Goal: Information Seeking & Learning: Learn about a topic

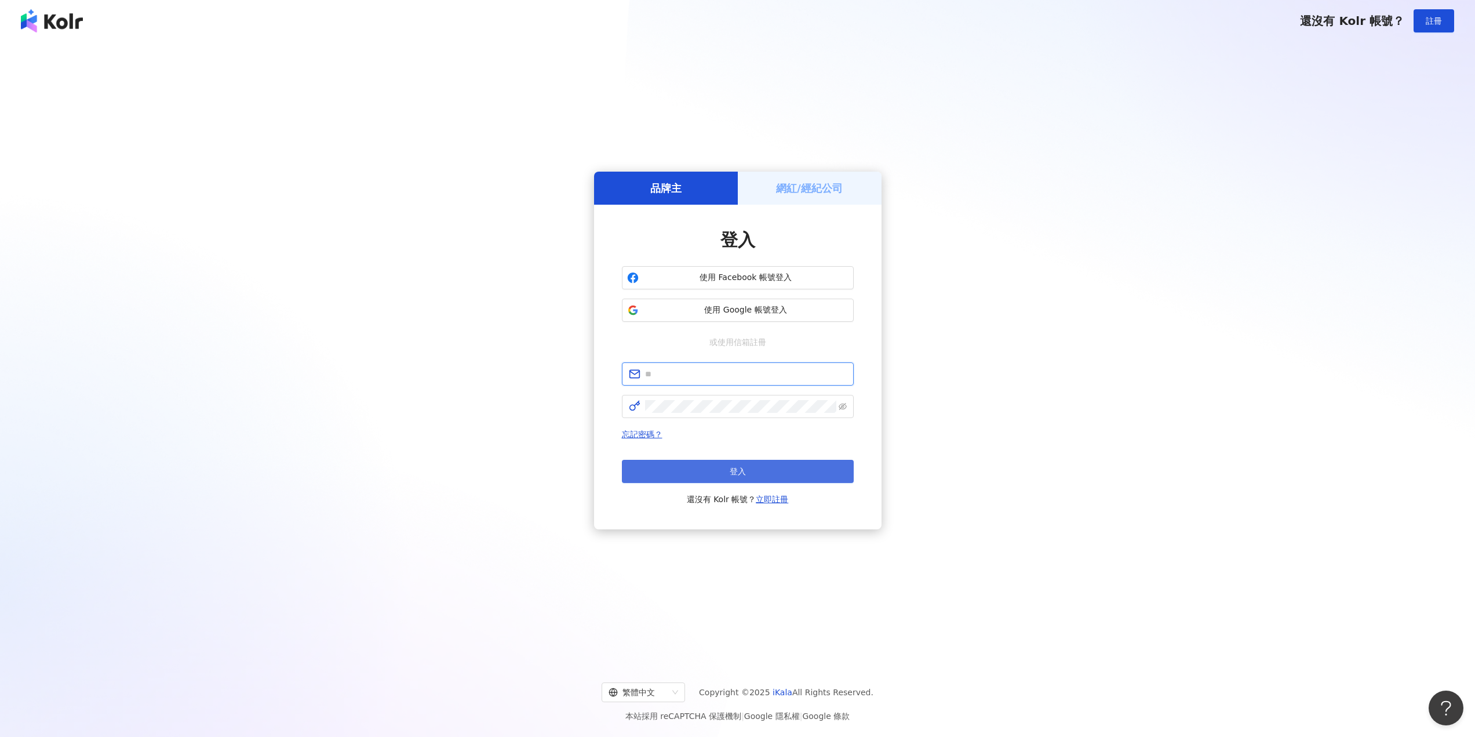
type input "**********"
click at [731, 467] on span "登入" at bounding box center [738, 471] width 16 height 9
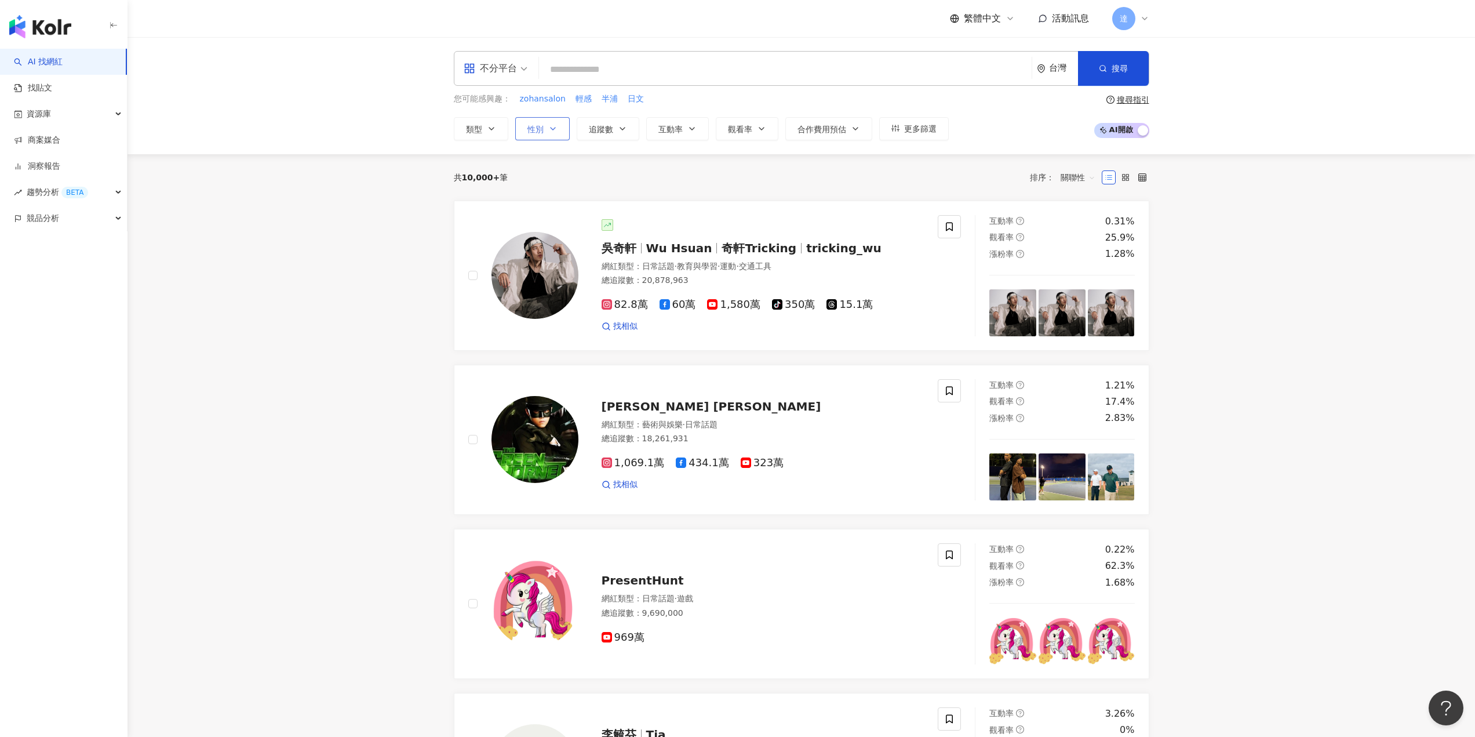
click at [554, 132] on icon "button" at bounding box center [552, 128] width 9 height 9
click at [1124, 98] on div "搜尋指引" at bounding box center [1133, 99] width 32 height 9
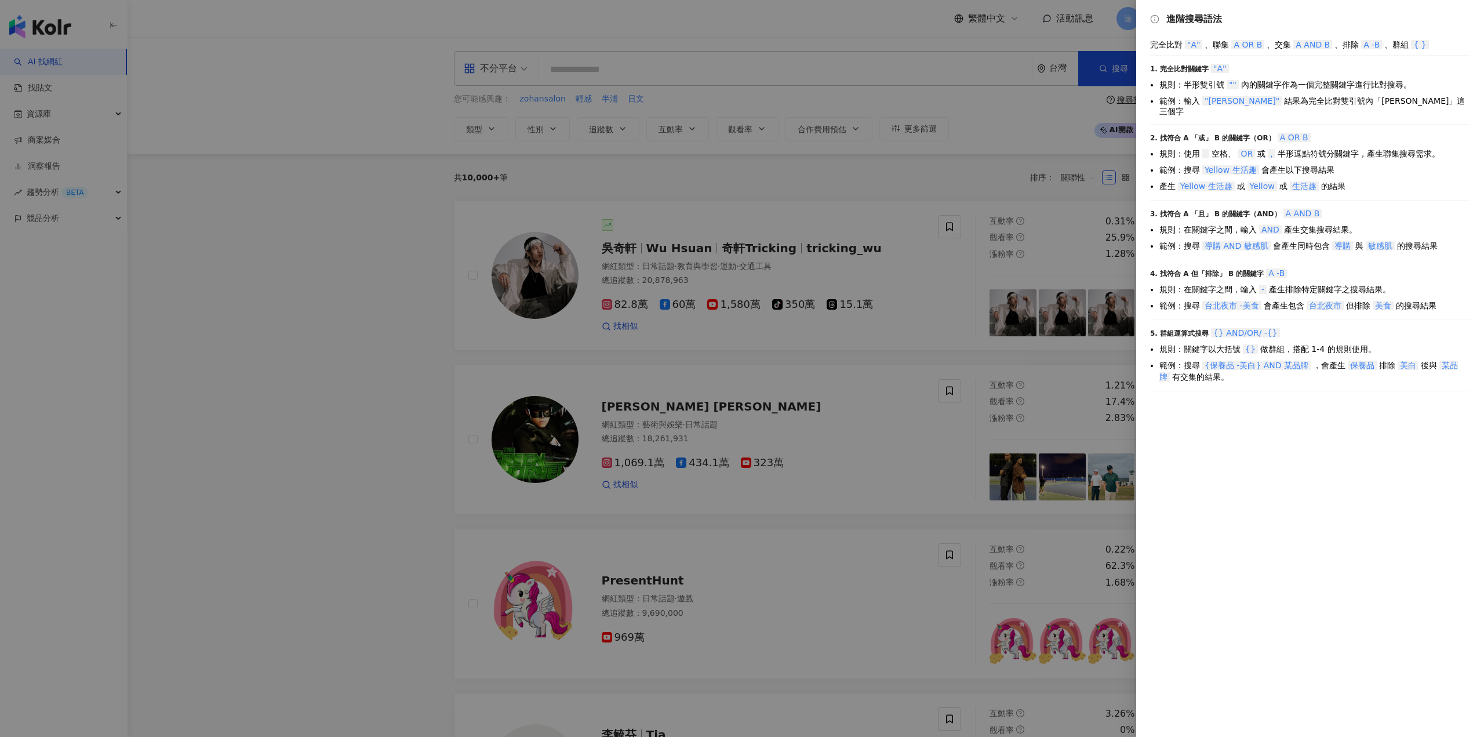
click at [927, 131] on div at bounding box center [742, 368] width 1484 height 737
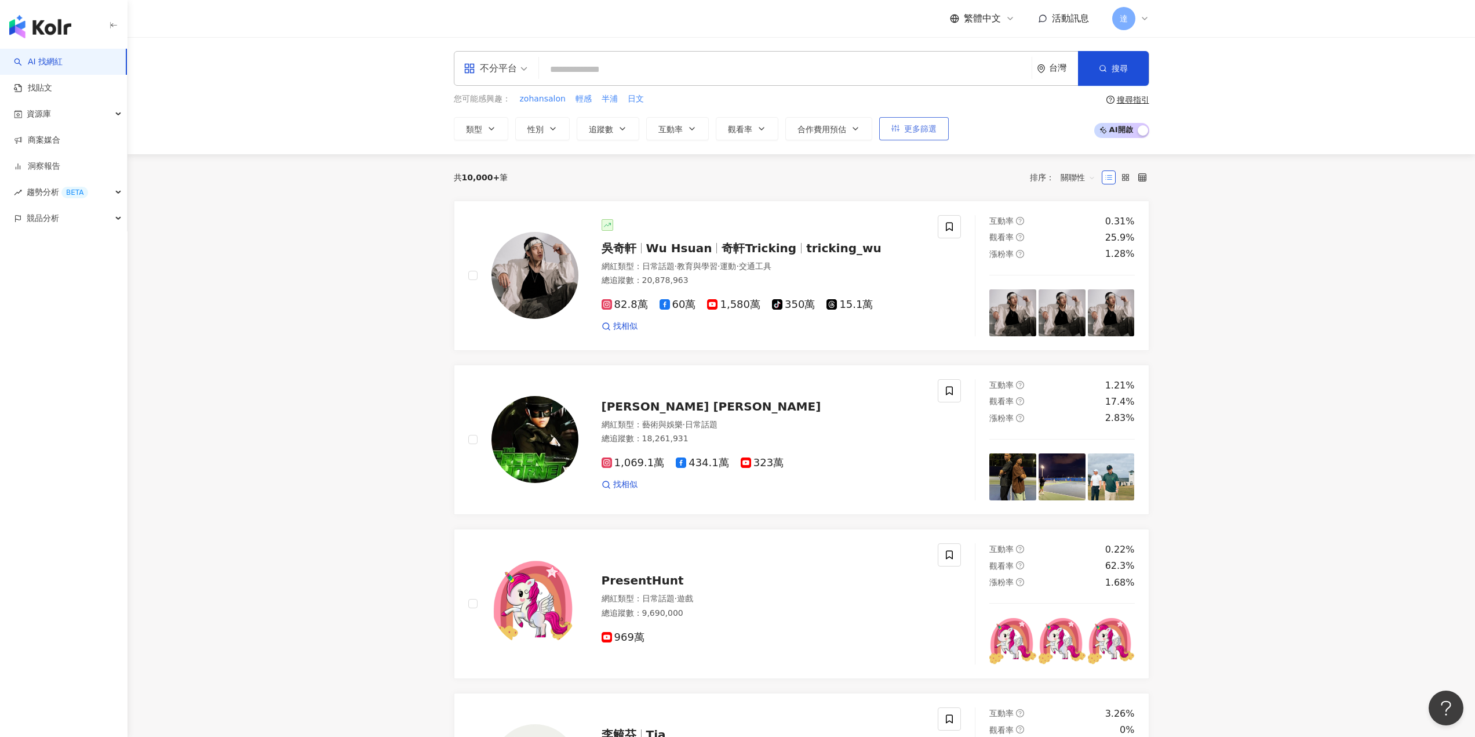
click at [926, 129] on span "更多篩選" at bounding box center [920, 128] width 32 height 9
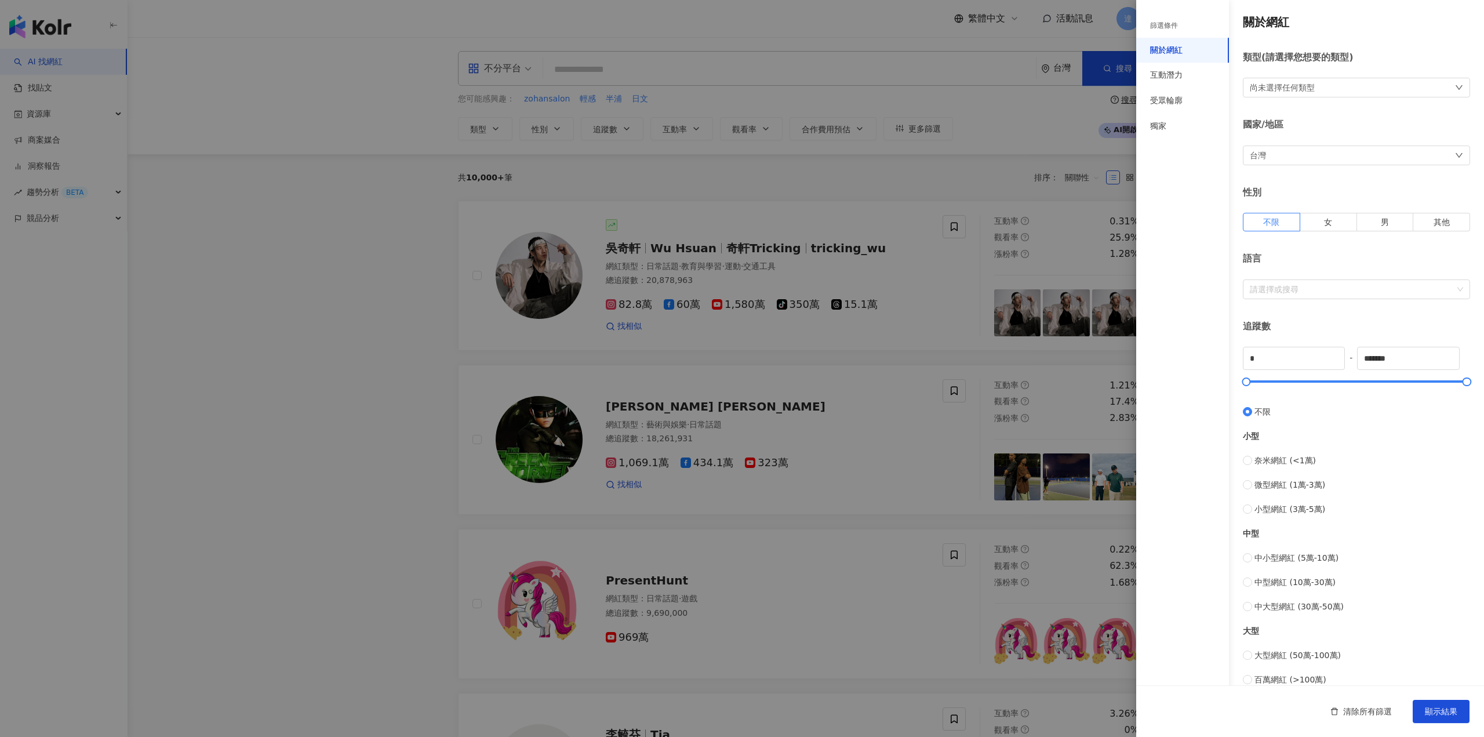
scroll to position [139, 0]
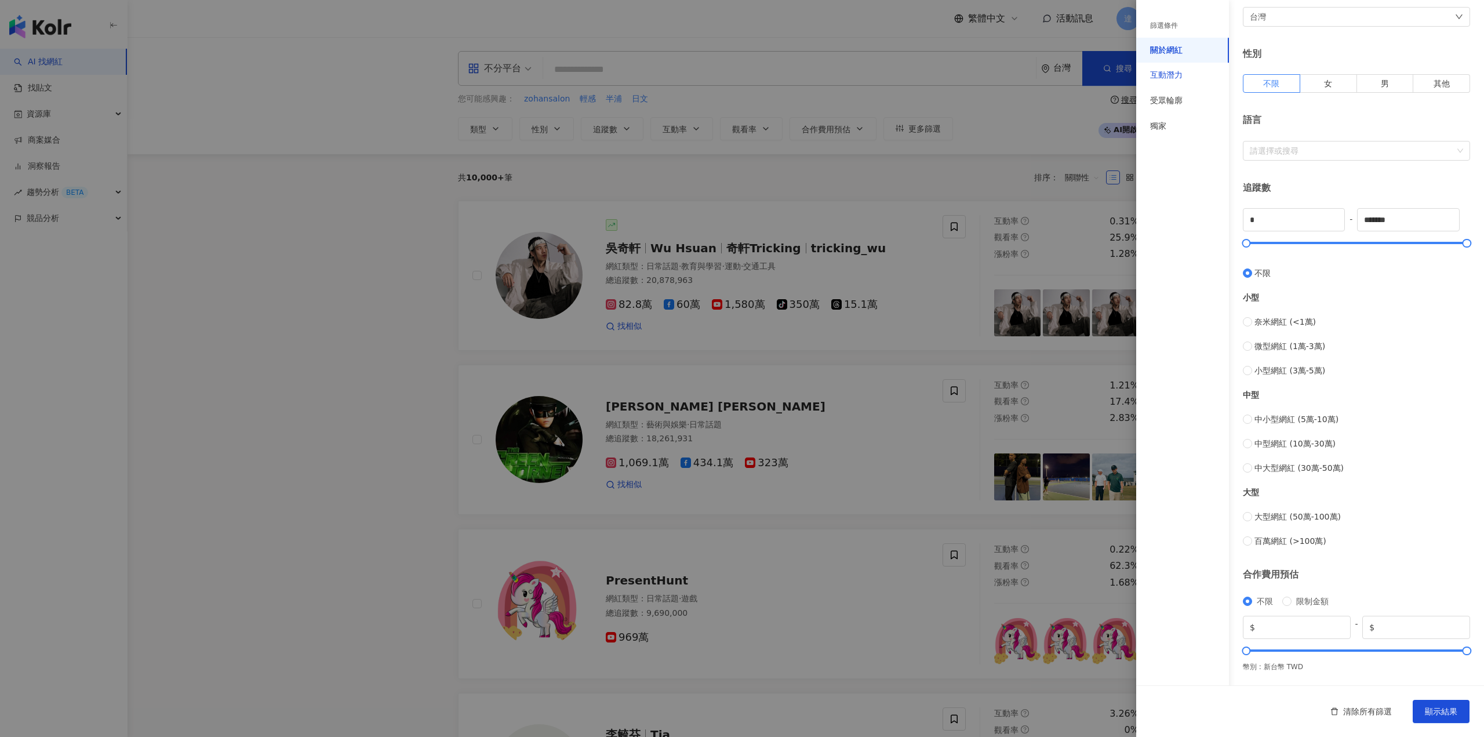
click at [1155, 81] on div "互動潛力" at bounding box center [1166, 76] width 32 height 12
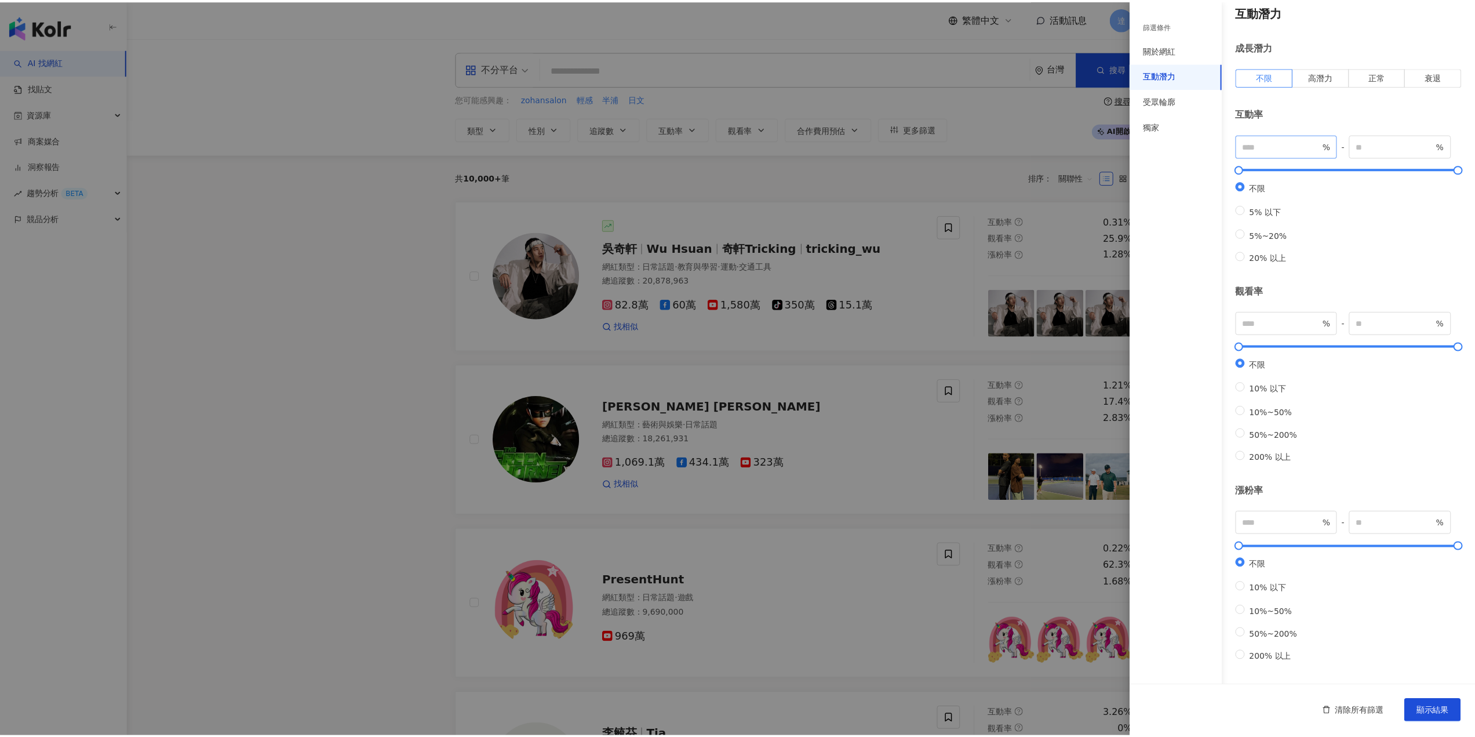
scroll to position [0, 0]
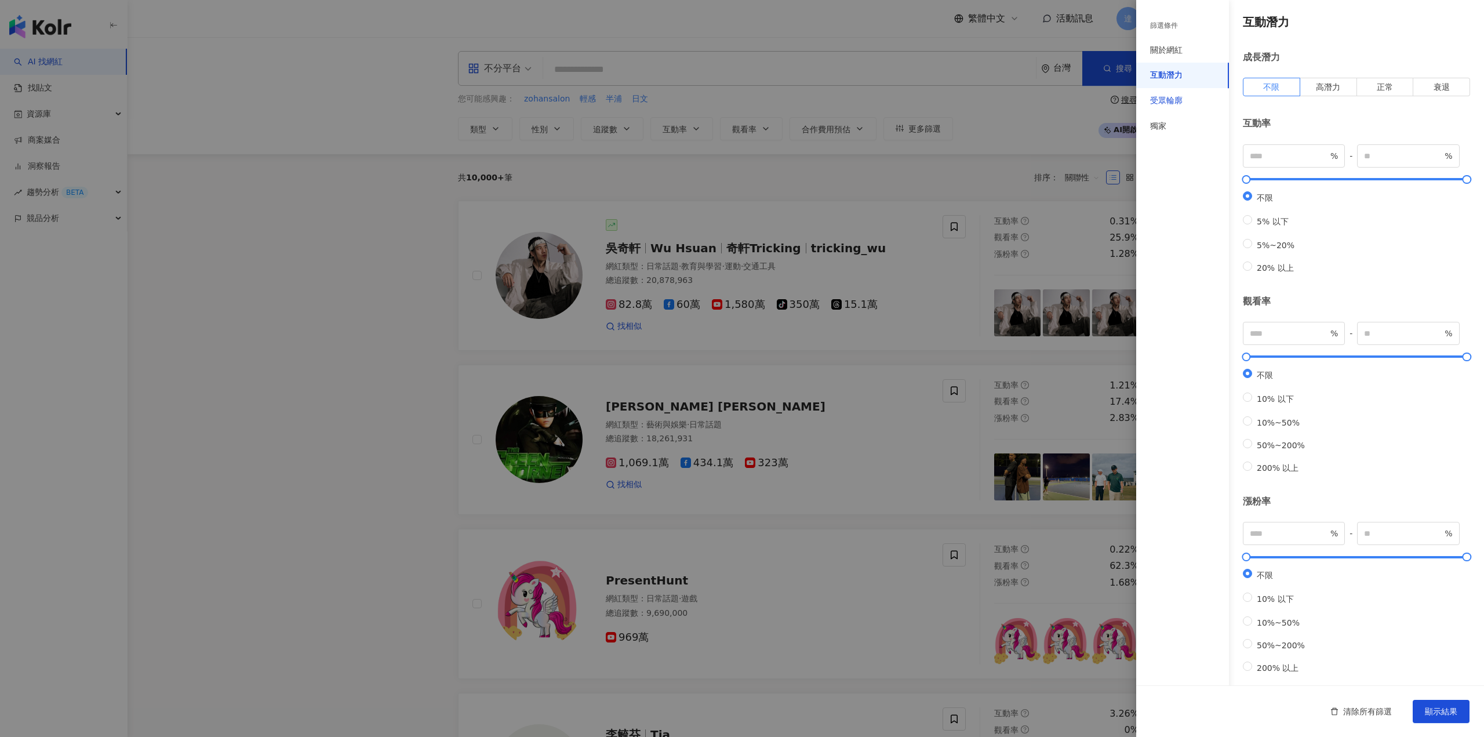
click at [1177, 102] on div "受眾輪廓" at bounding box center [1166, 101] width 32 height 12
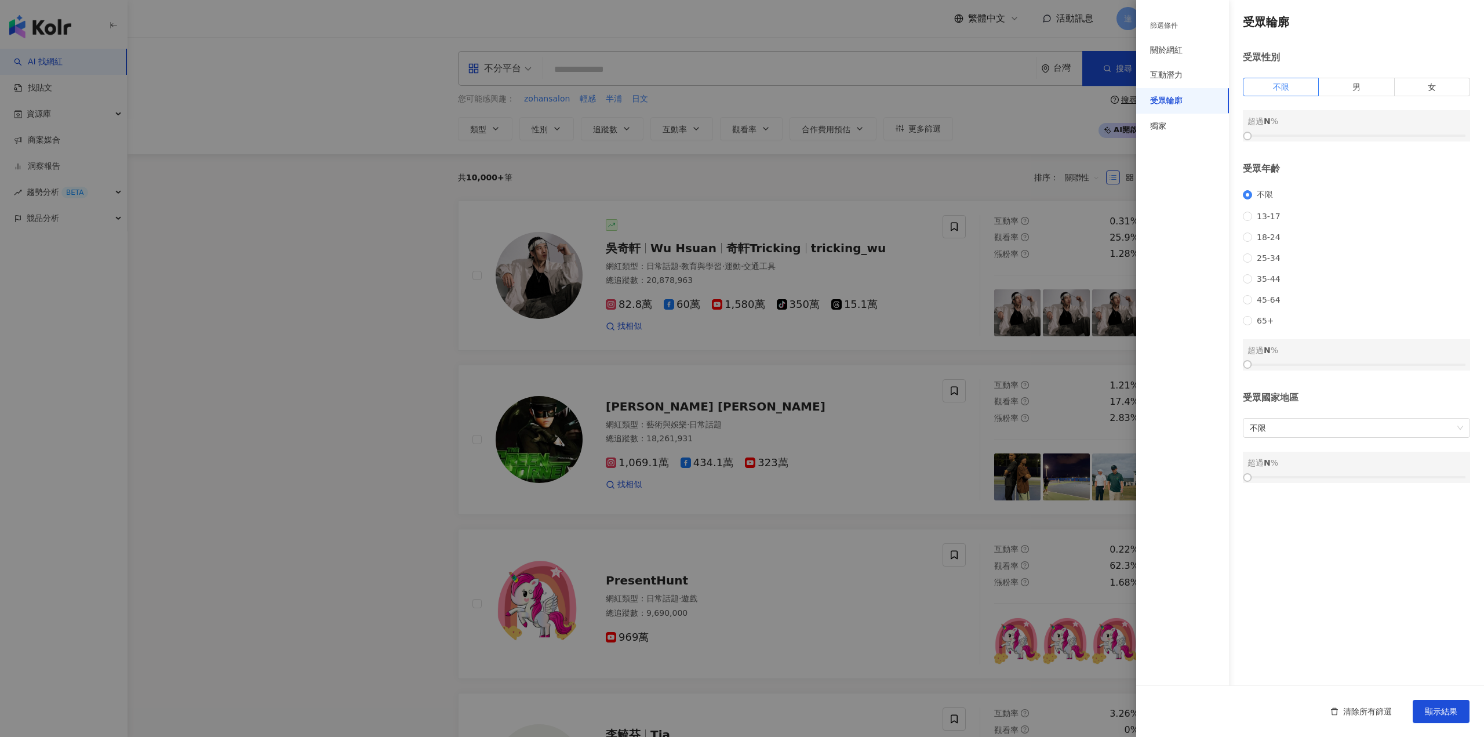
click at [1355, 139] on div at bounding box center [1356, 135] width 218 height 7
drag, startPoint x: 1425, startPoint y: 85, endPoint x: 1409, endPoint y: 104, distance: 24.7
click at [1419, 94] on label "女" at bounding box center [1432, 87] width 75 height 19
click at [1349, 137] on div at bounding box center [1356, 135] width 218 height 7
click at [1359, 139] on div at bounding box center [1356, 136] width 6 height 6
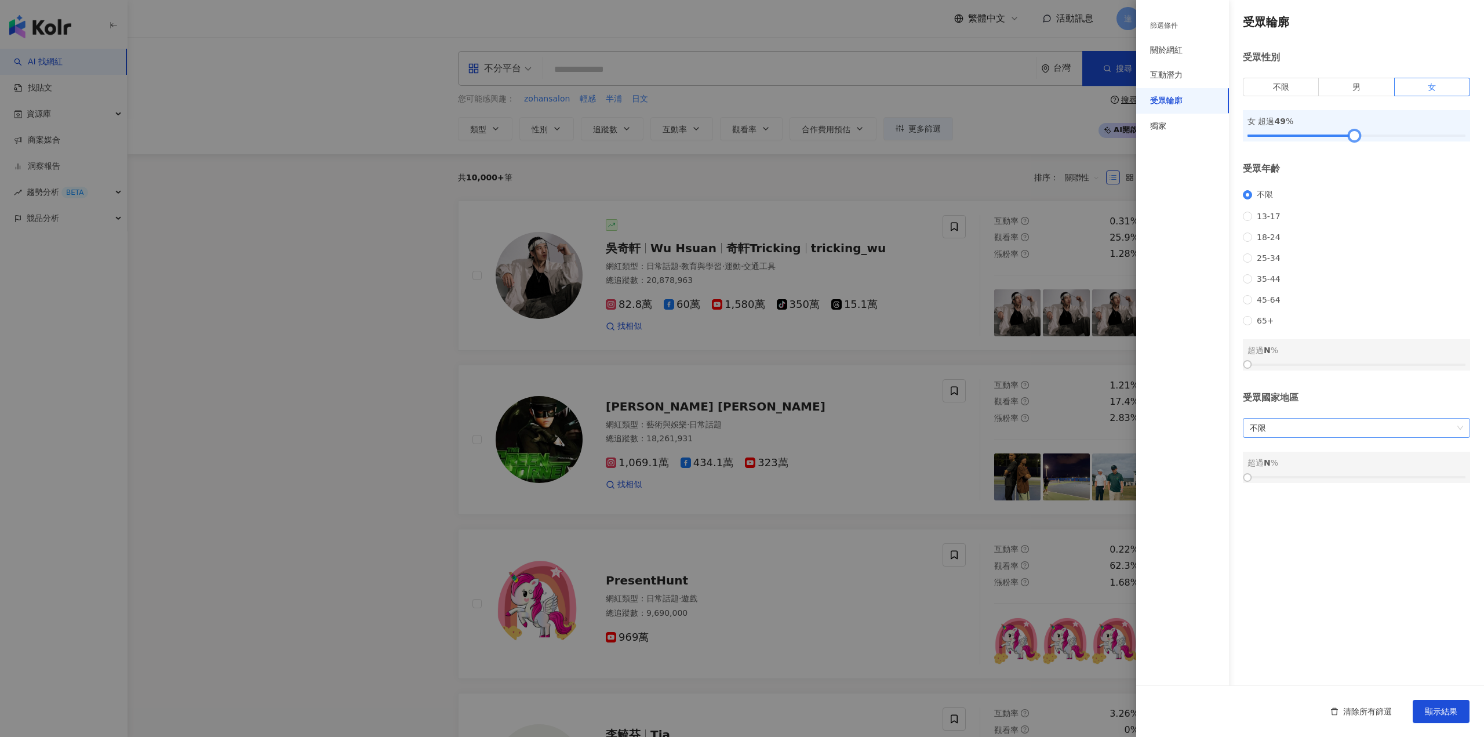
click at [1301, 437] on span "不限" at bounding box center [1356, 427] width 213 height 19
type input "*"
type input "**"
click at [1269, 463] on div "台灣" at bounding box center [1356, 467] width 209 height 13
drag, startPoint x: 1253, startPoint y: 494, endPoint x: 1402, endPoint y: 508, distance: 149.7
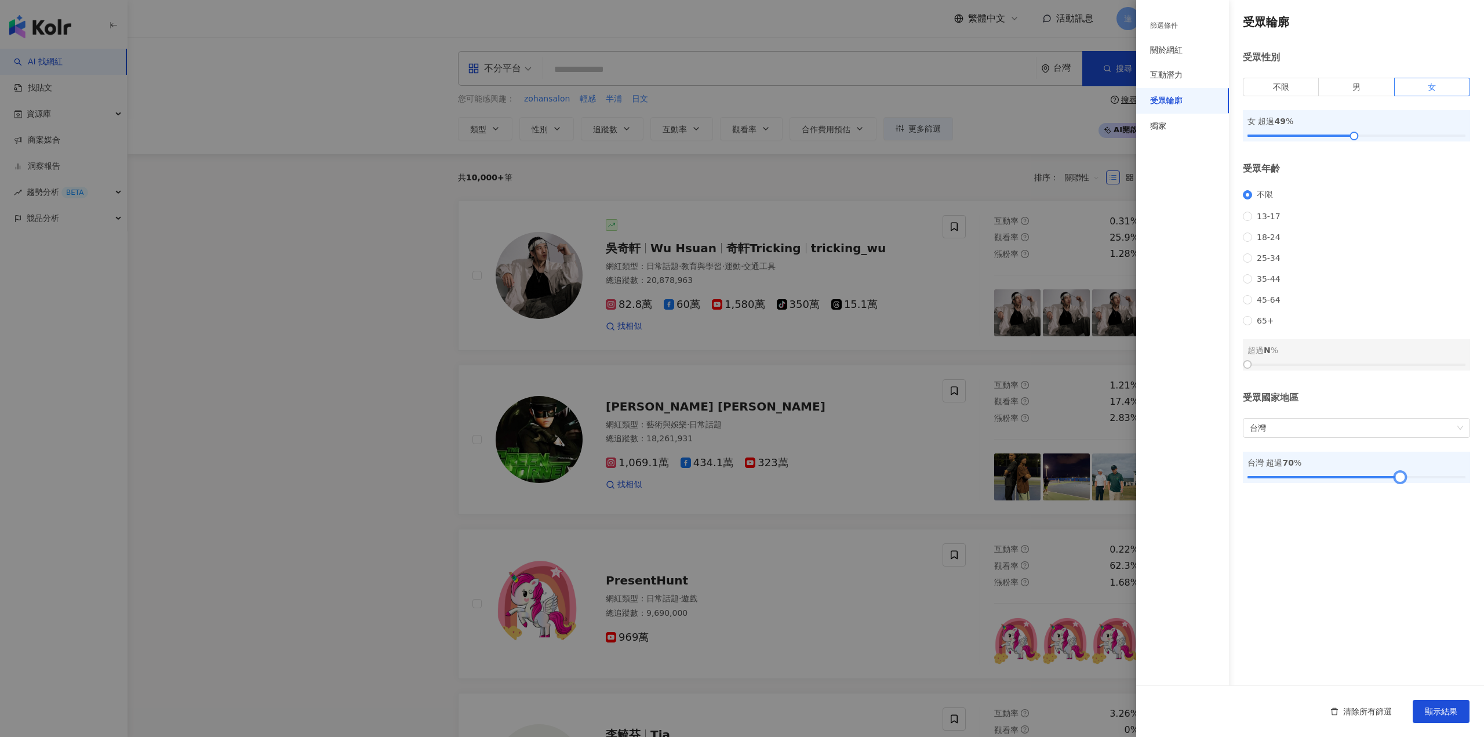
click at [1402, 497] on div "受眾輪廓 受眾性別 不限 男 女 女 超過 49 % 受眾年齡 不限 13-17 18-24 25-34 35-44 45-64 65+ 超過 N % 受眾國…" at bounding box center [1310, 248] width 348 height 497
click at [1185, 70] on div "互動潛力" at bounding box center [1182, 76] width 93 height 26
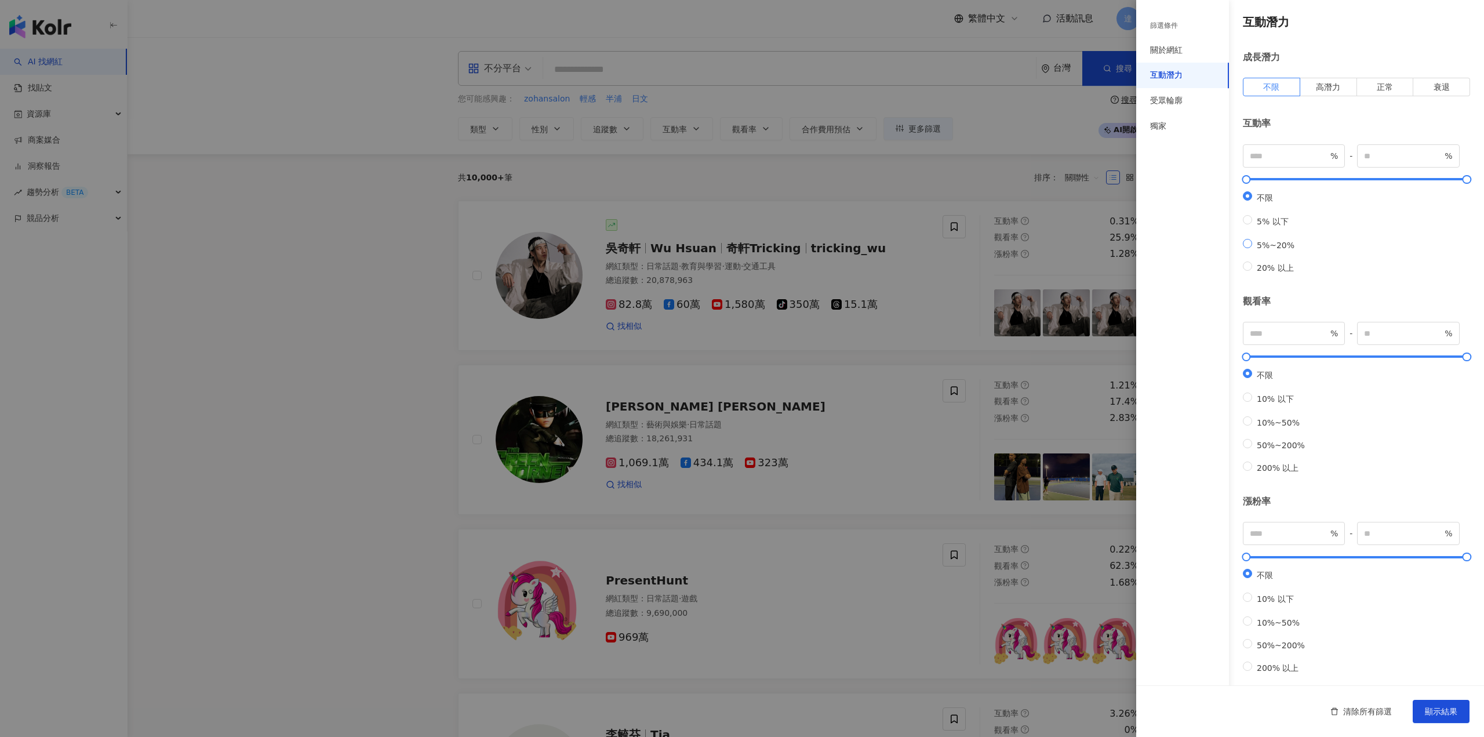
click at [1265, 250] on span "5%~20%" at bounding box center [1275, 245] width 47 height 9
type input "*"
type input "**"
click at [1424, 702] on button "顯示結果" at bounding box center [1441, 711] width 57 height 23
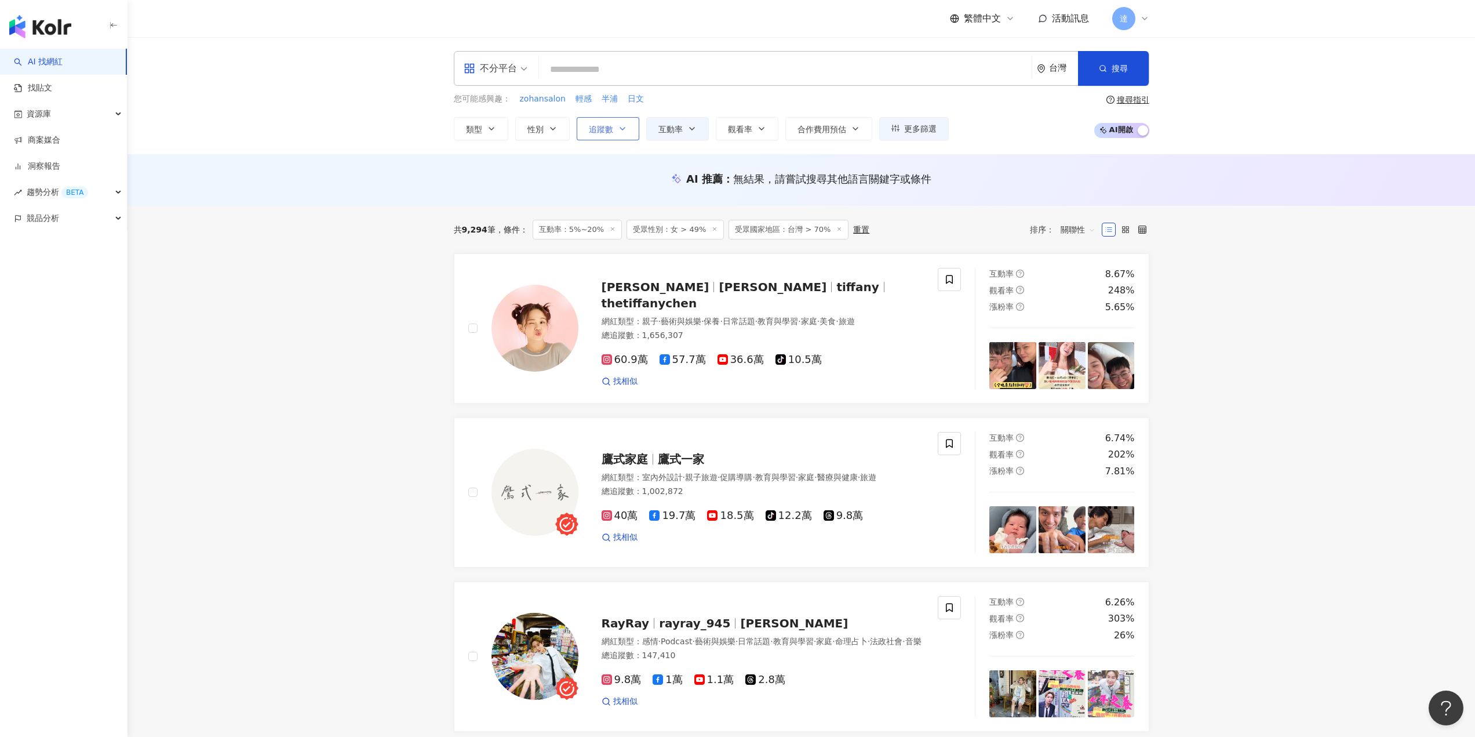
click at [621, 129] on icon "button" at bounding box center [622, 129] width 5 height 2
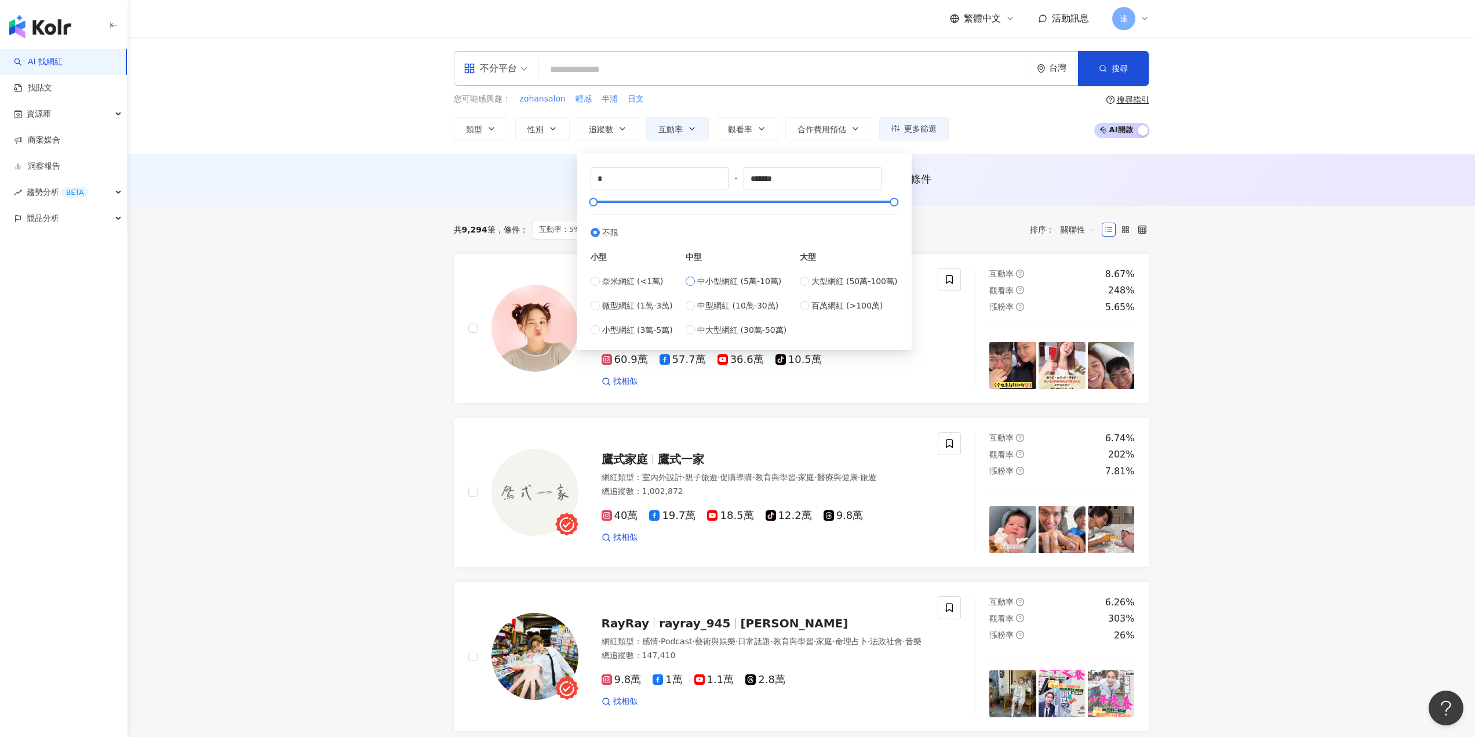
click at [715, 283] on span "中小型網紅 (5萬-10萬)" at bounding box center [739, 281] width 84 height 13
type input "*****"
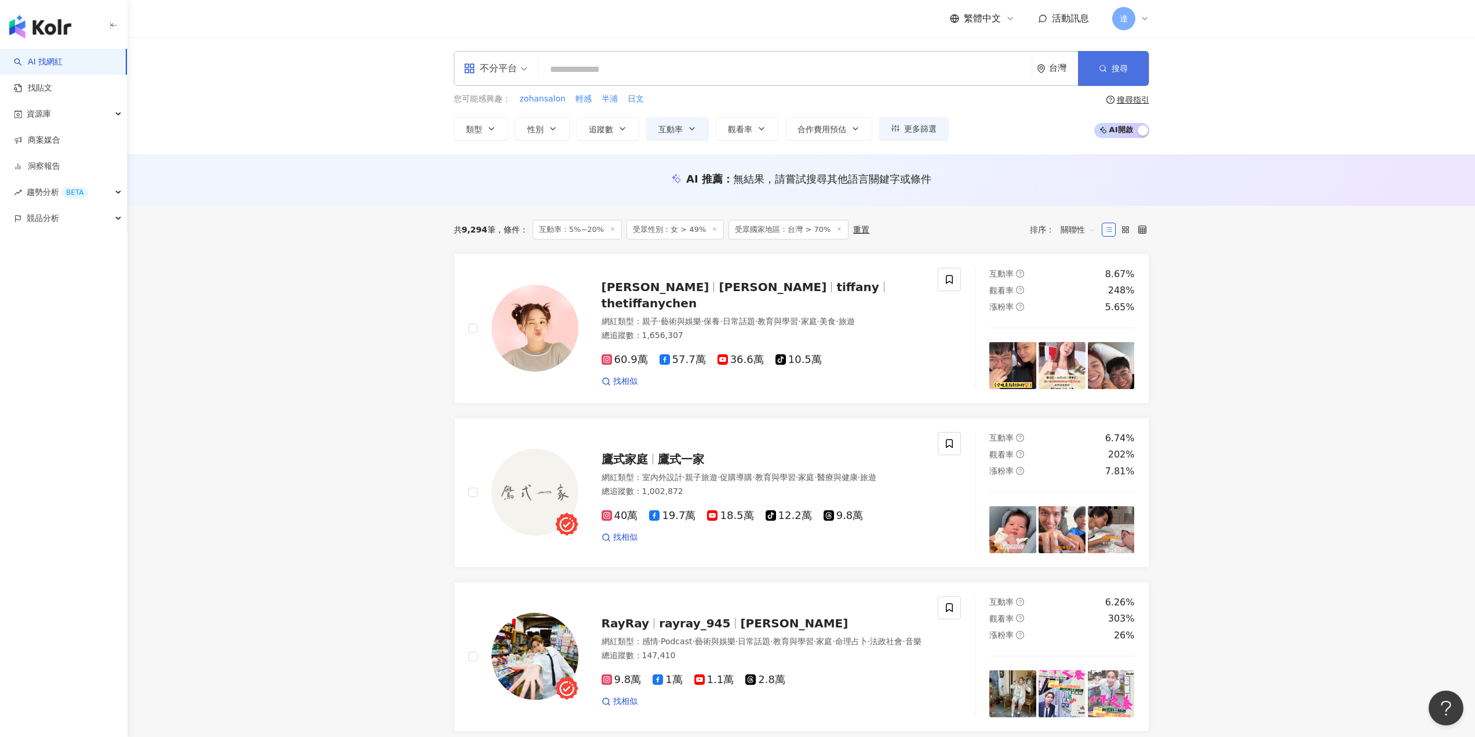
click at [1112, 77] on button "搜尋" at bounding box center [1113, 68] width 71 height 35
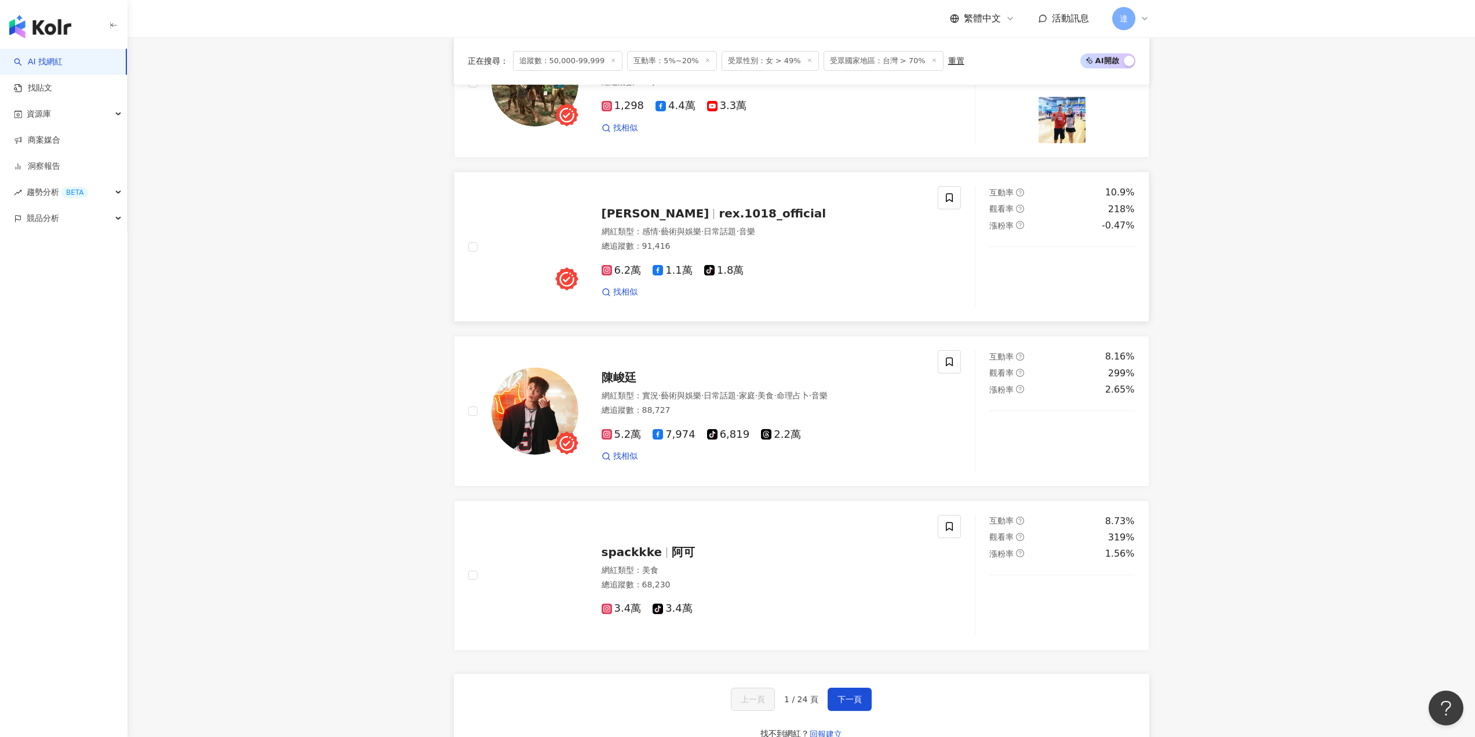
scroll to position [1939, 0]
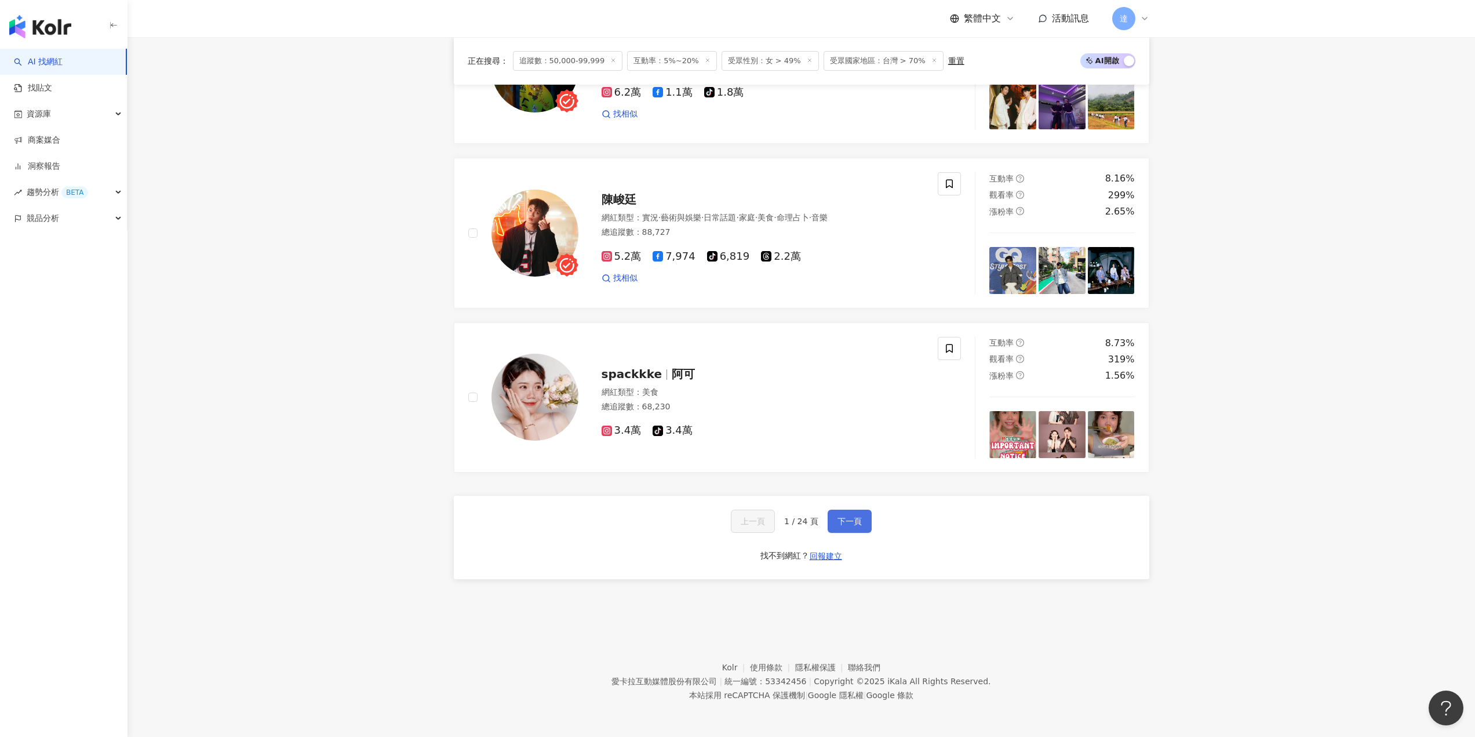
click at [858, 520] on span "下一頁" at bounding box center [850, 520] width 24 height 9
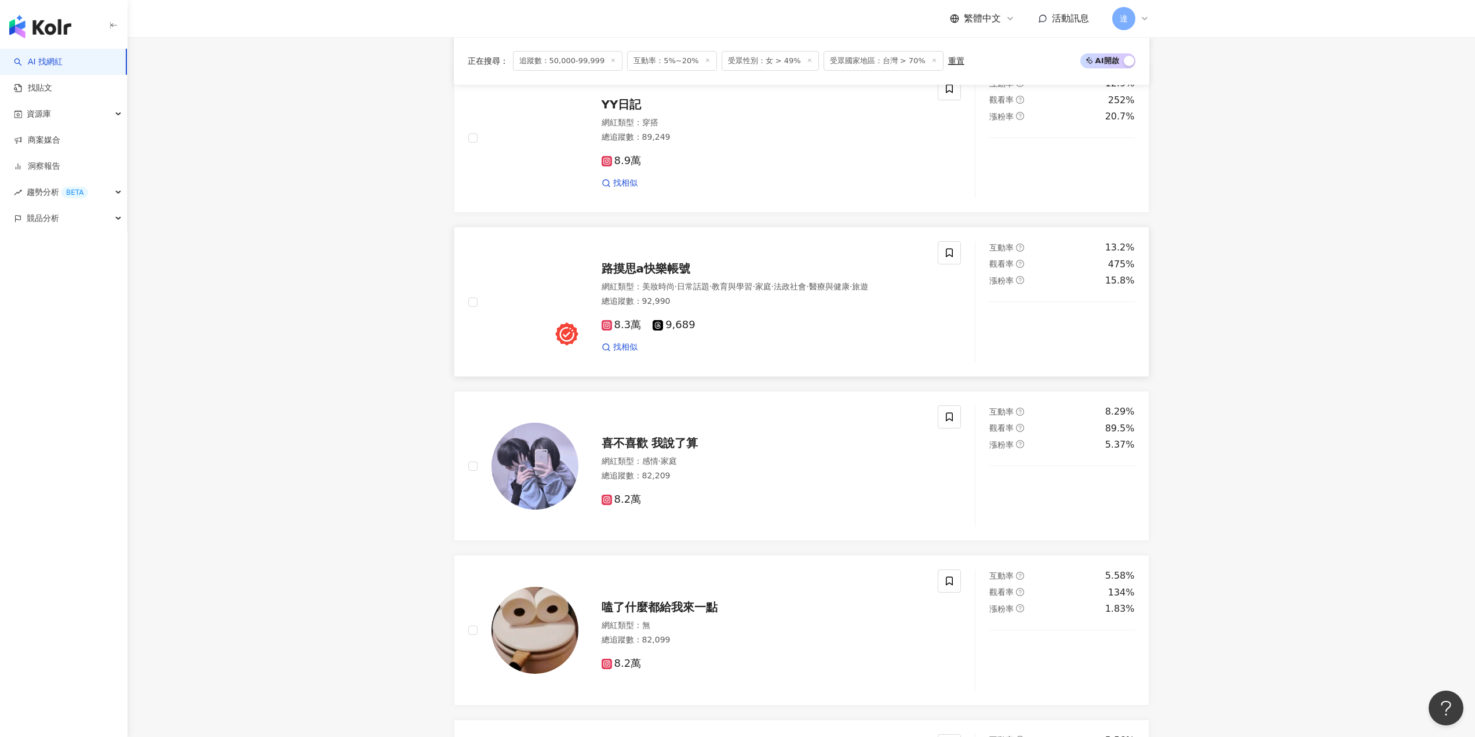
scroll to position [1128, 0]
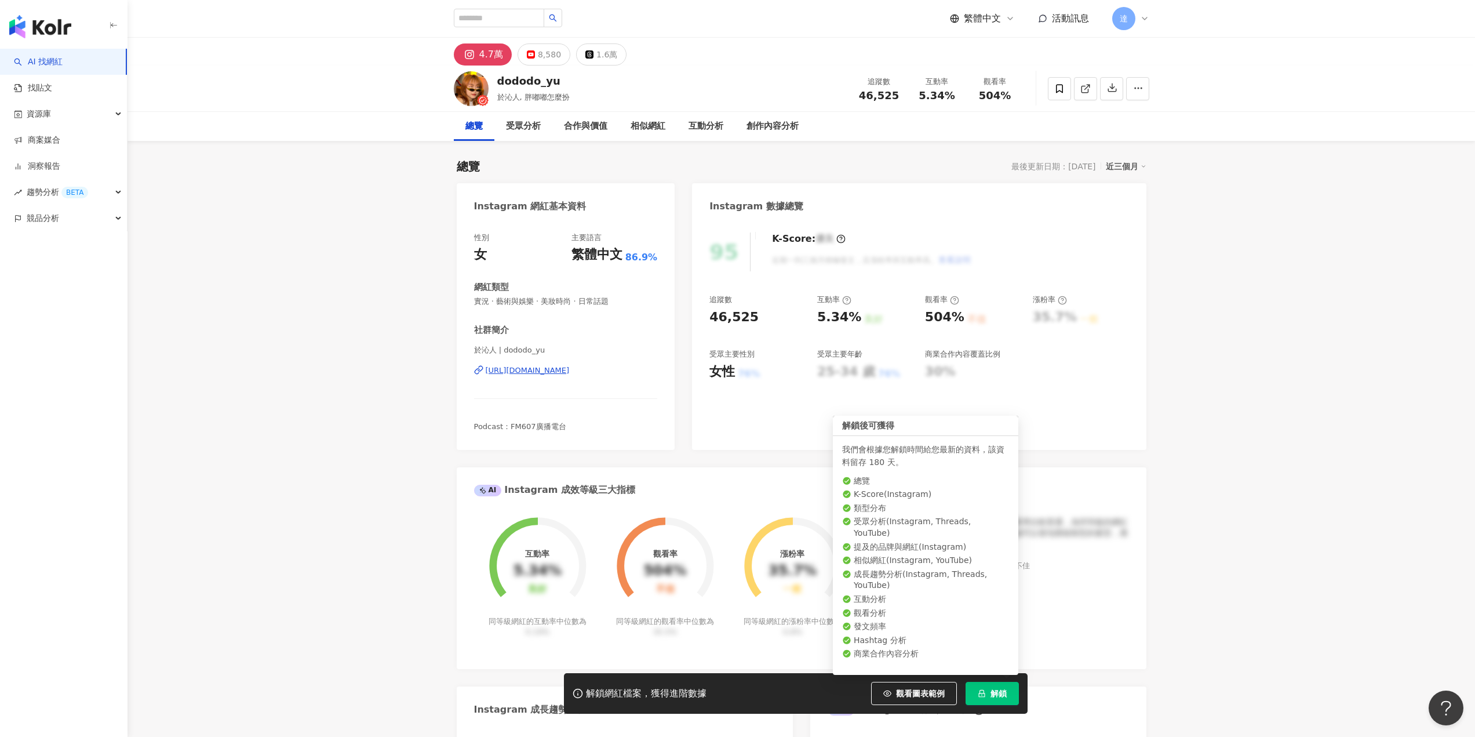
click at [996, 698] on span "解鎖" at bounding box center [999, 693] width 16 height 9
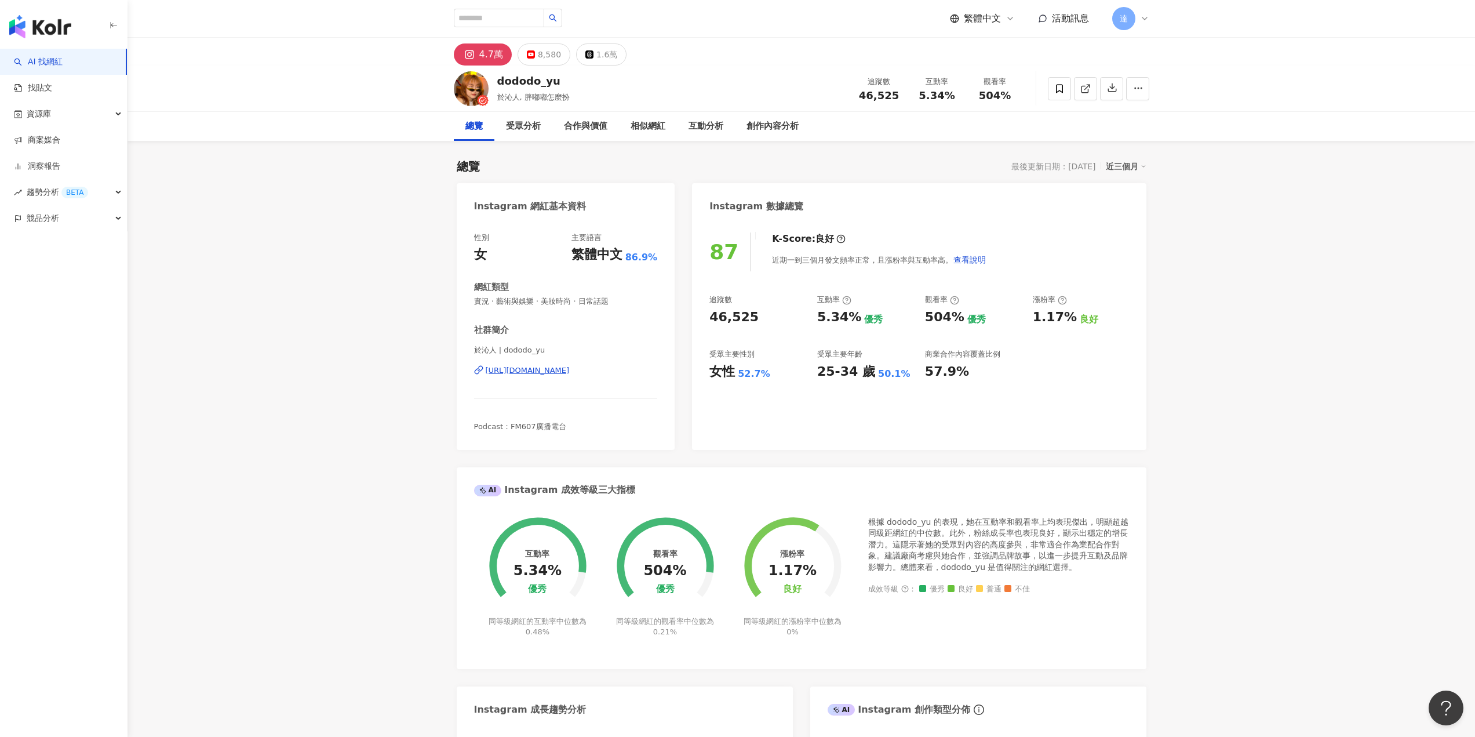
click at [570, 372] on div "[URL][DOMAIN_NAME]" at bounding box center [528, 370] width 84 height 10
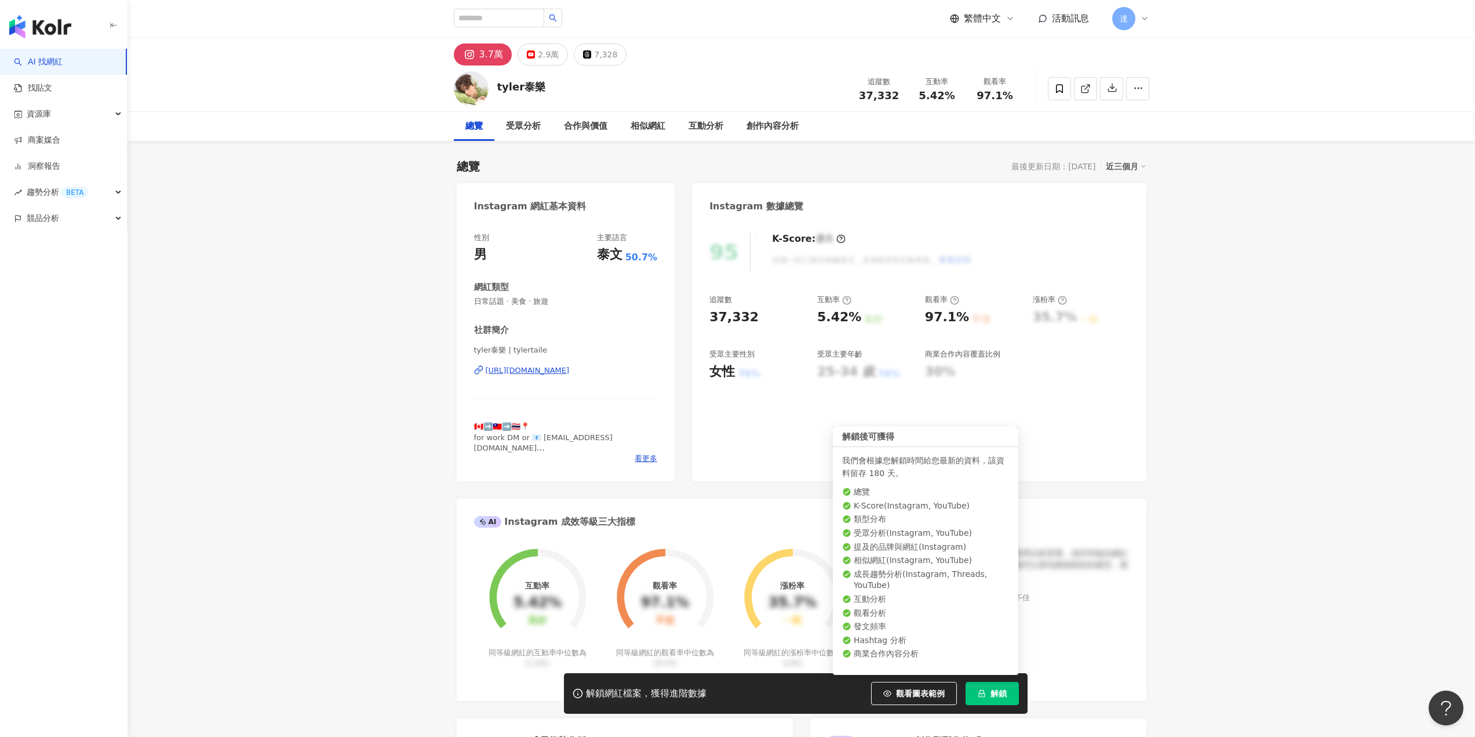
click at [1012, 698] on button "解鎖" at bounding box center [992, 693] width 53 height 23
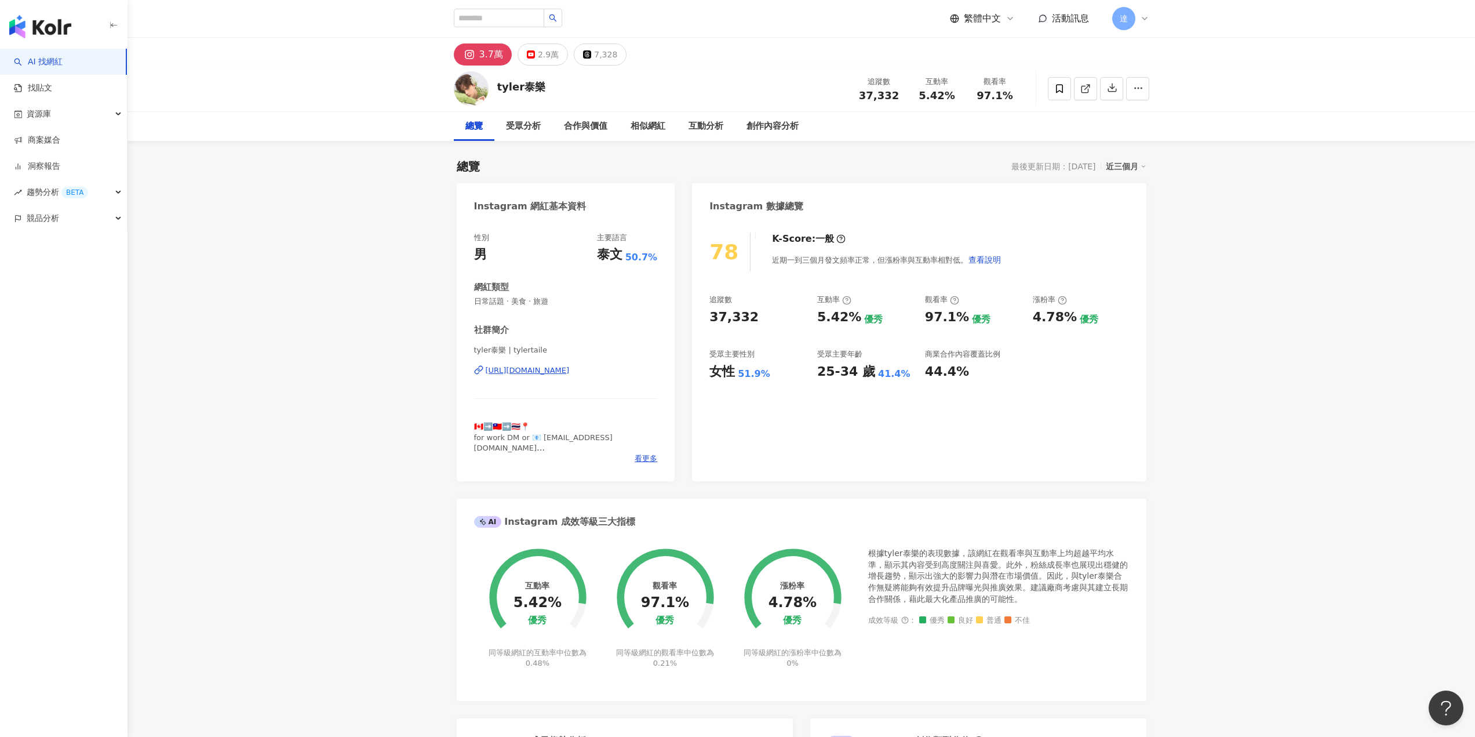
click at [560, 371] on div "https://www.instagram.com/tylertaile/" at bounding box center [528, 370] width 84 height 10
